Goal: Navigation & Orientation: Find specific page/section

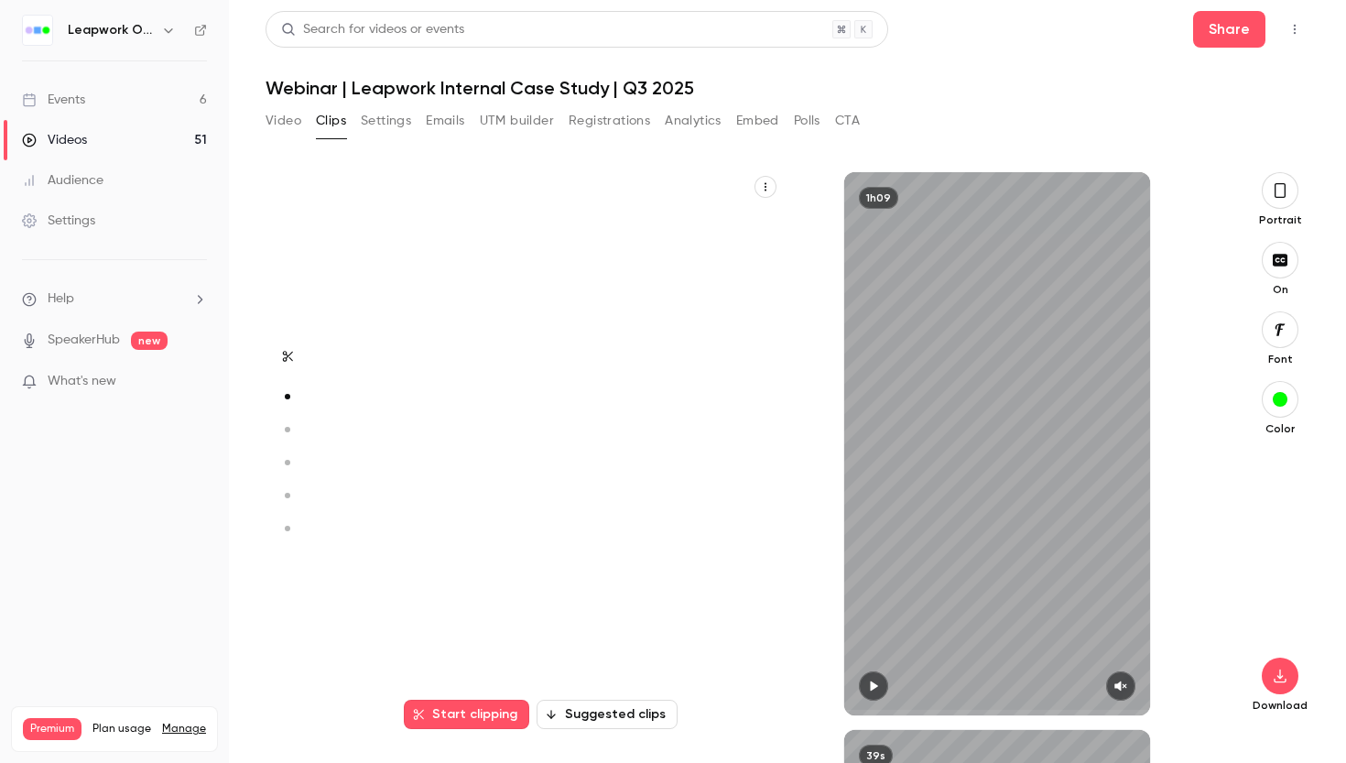
scroll to position [558, 0]
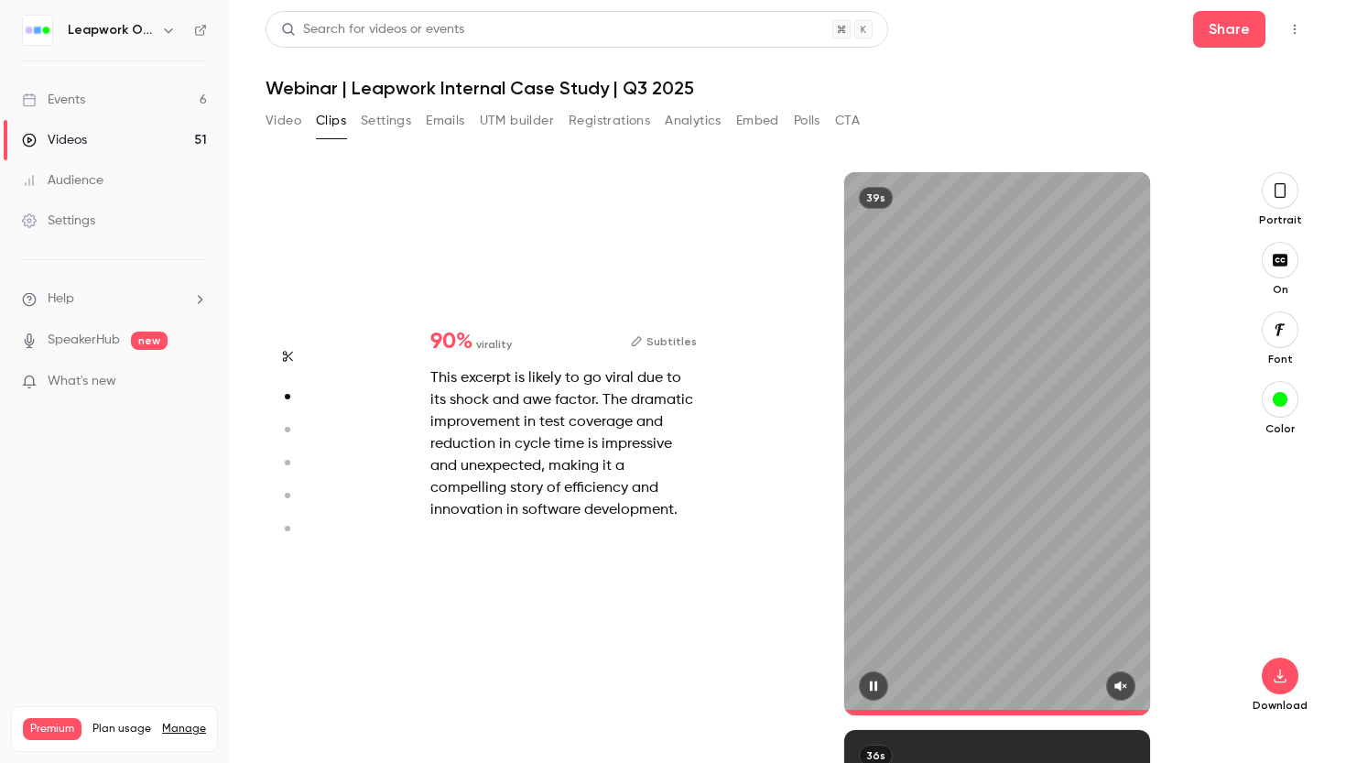
type input "*"
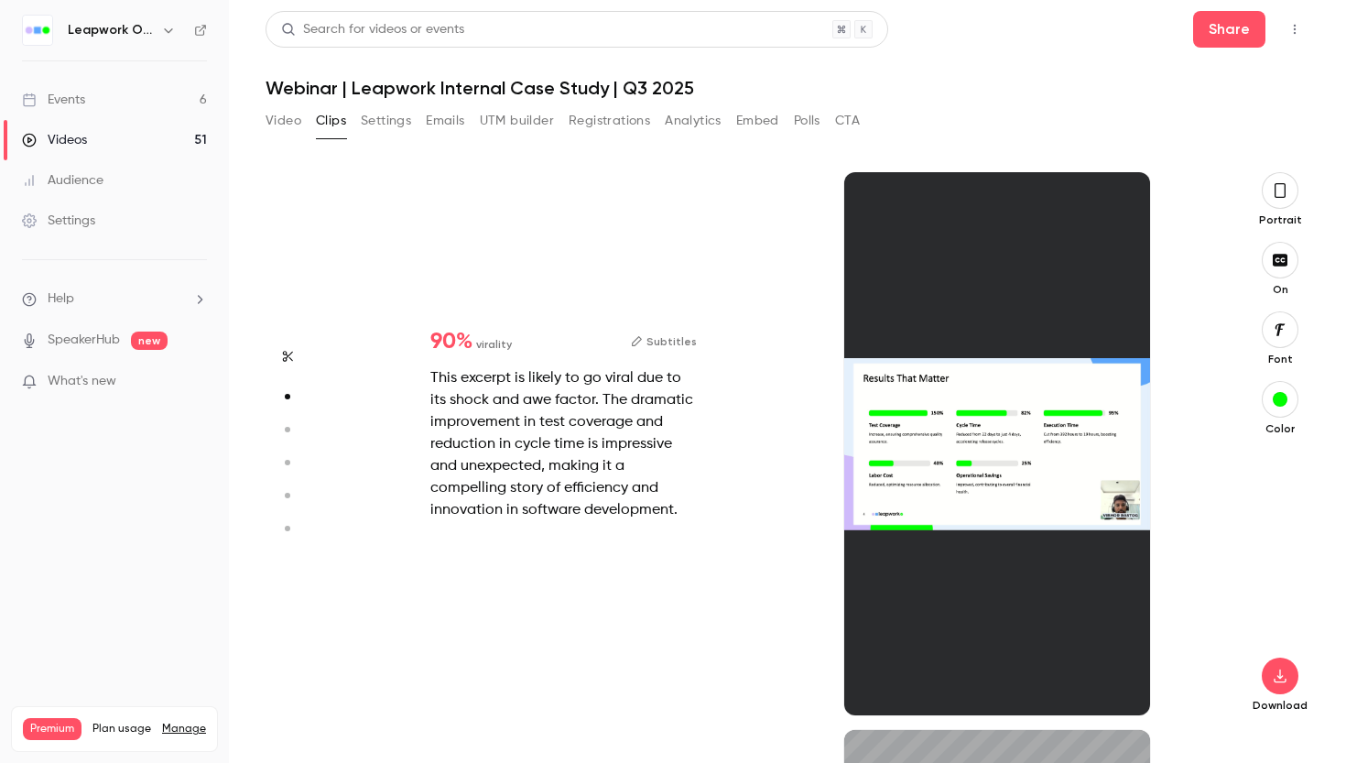
type input "*"
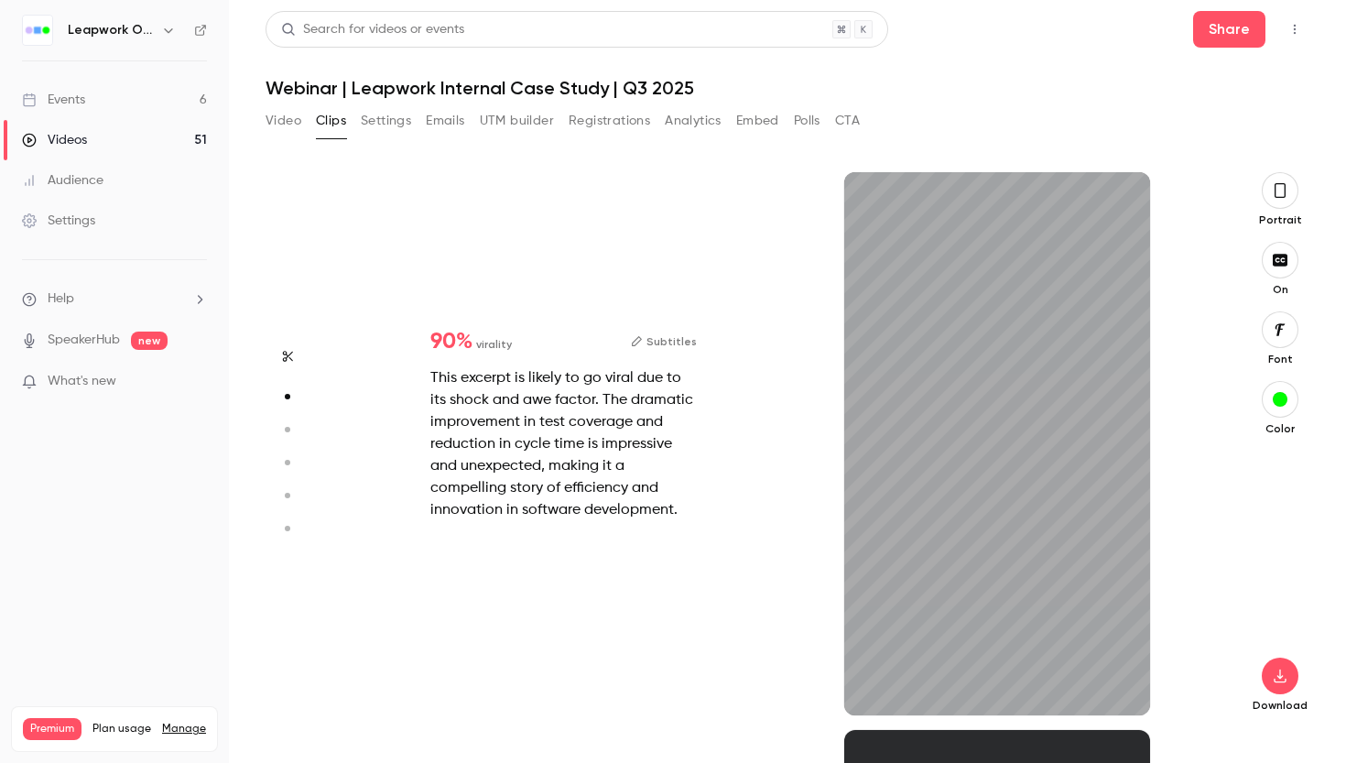
click at [668, 340] on button "Subtitles" at bounding box center [664, 341] width 66 height 22
click at [672, 341] on button "Subtitles" at bounding box center [664, 341] width 66 height 22
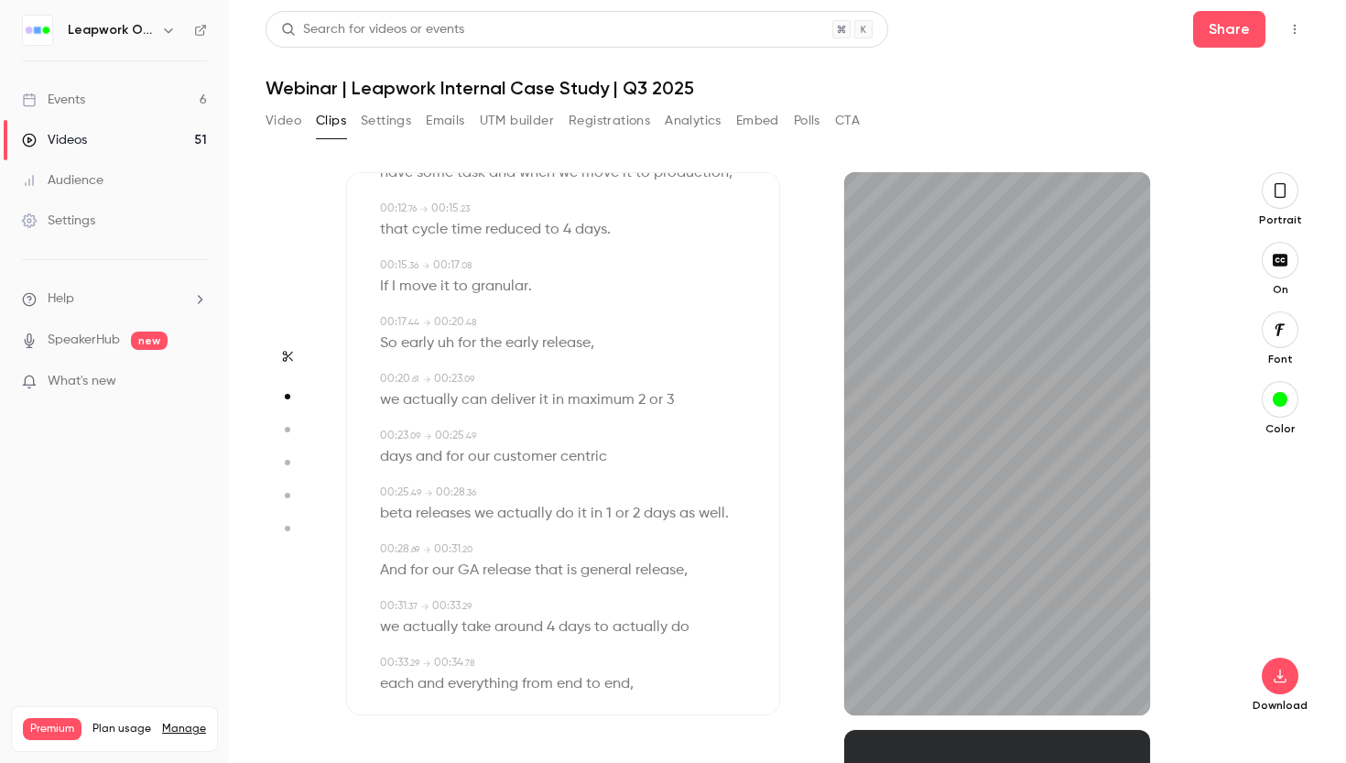
scroll to position [326, 0]
click at [458, 512] on span "releases" at bounding box center [443, 510] width 55 height 26
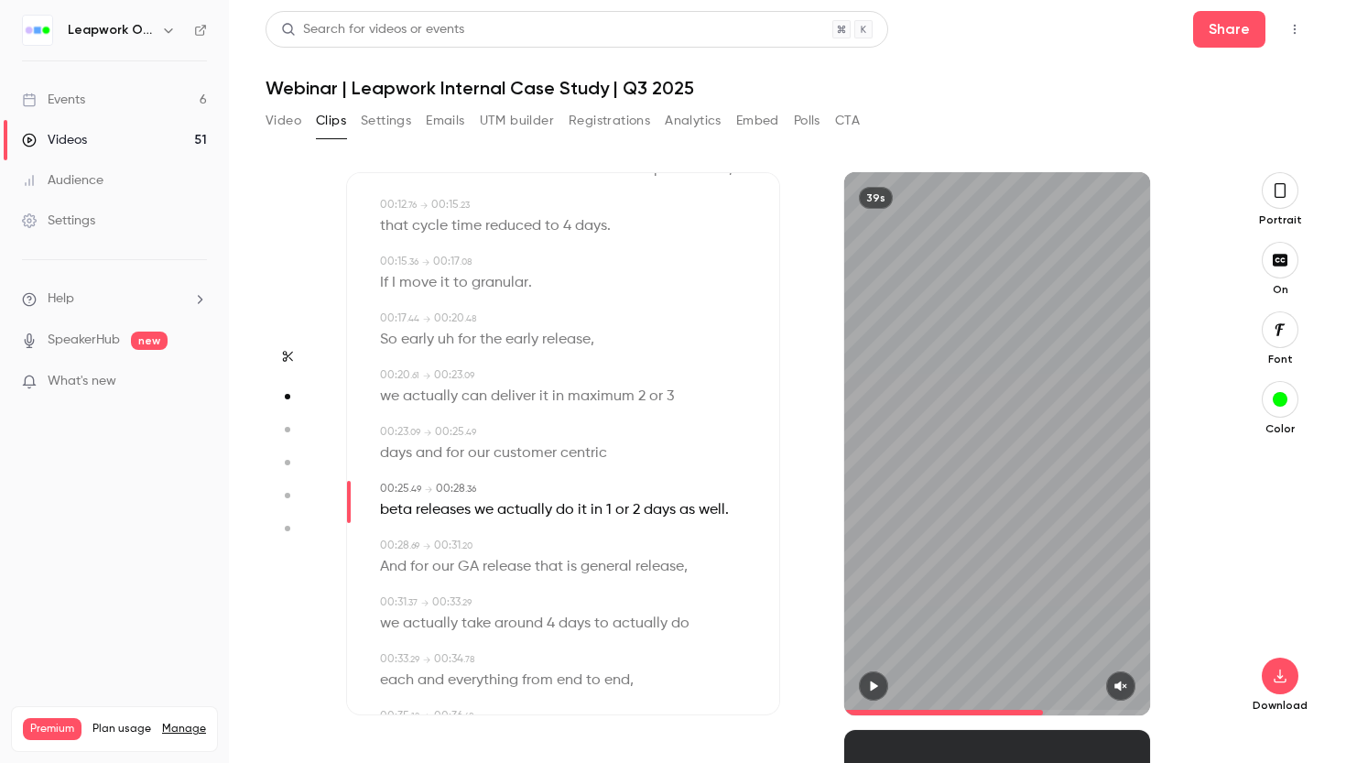
click at [559, 396] on span "in" at bounding box center [558, 397] width 12 height 26
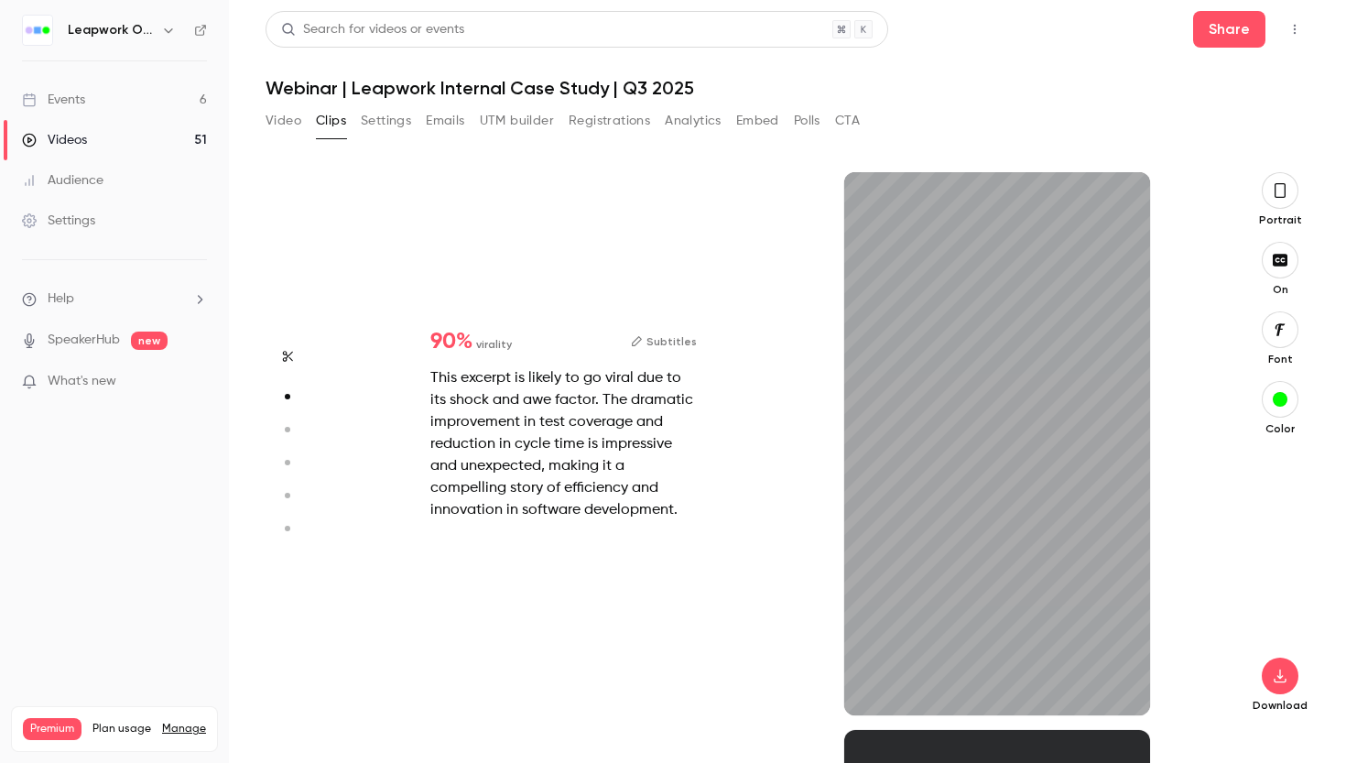
scroll to position [558, 0]
click at [659, 339] on button "Subtitles" at bounding box center [664, 341] width 66 height 22
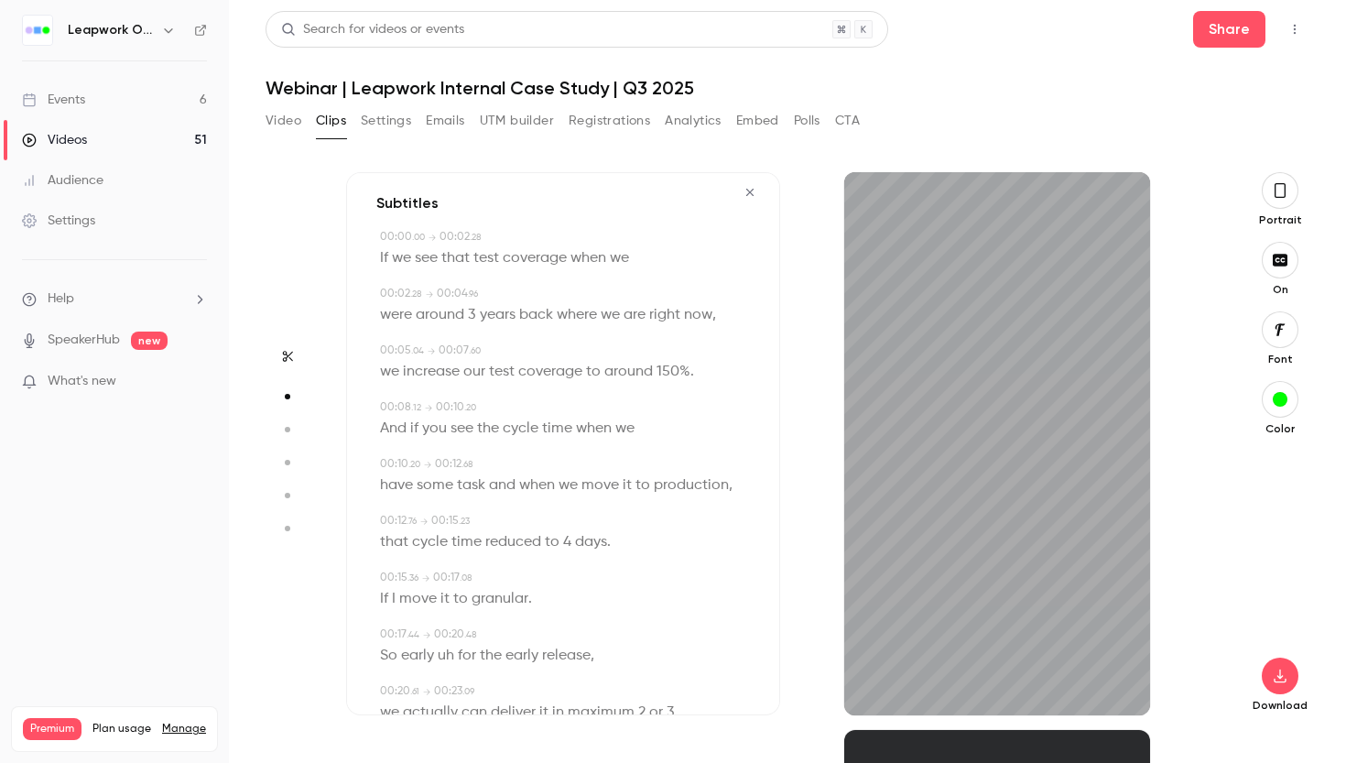
scroll to position [6, 0]
type input "****"
click at [74, 91] on div "Events" at bounding box center [53, 100] width 63 height 18
